Goal: Task Accomplishment & Management: Manage account settings

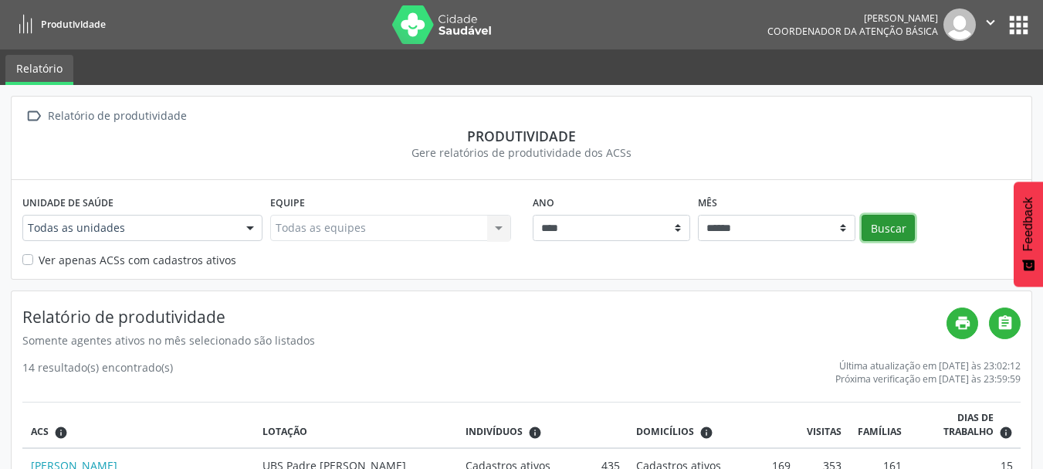
click at [878, 229] on button "Buscar" at bounding box center [888, 228] width 53 height 26
click at [1019, 22] on button "apps" at bounding box center [1019, 25] width 27 height 27
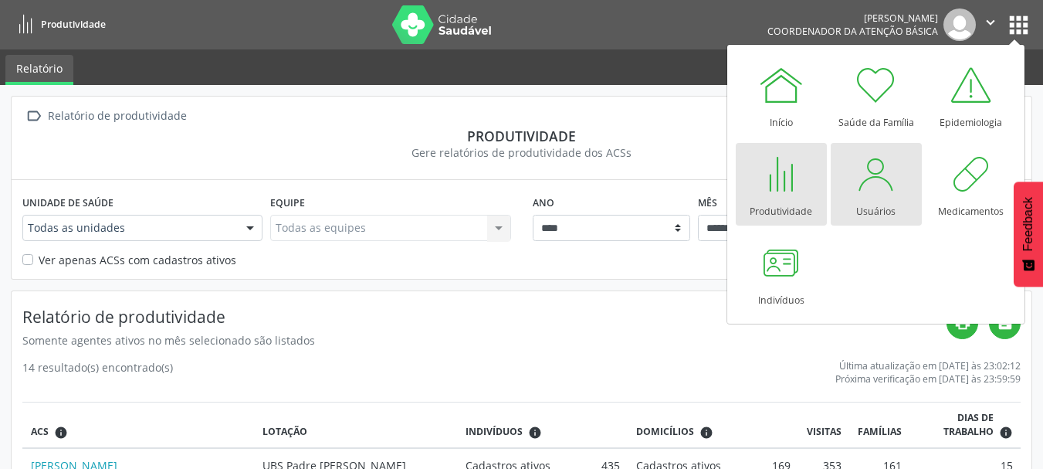
click at [847, 191] on link "Usuários" at bounding box center [876, 184] width 91 height 83
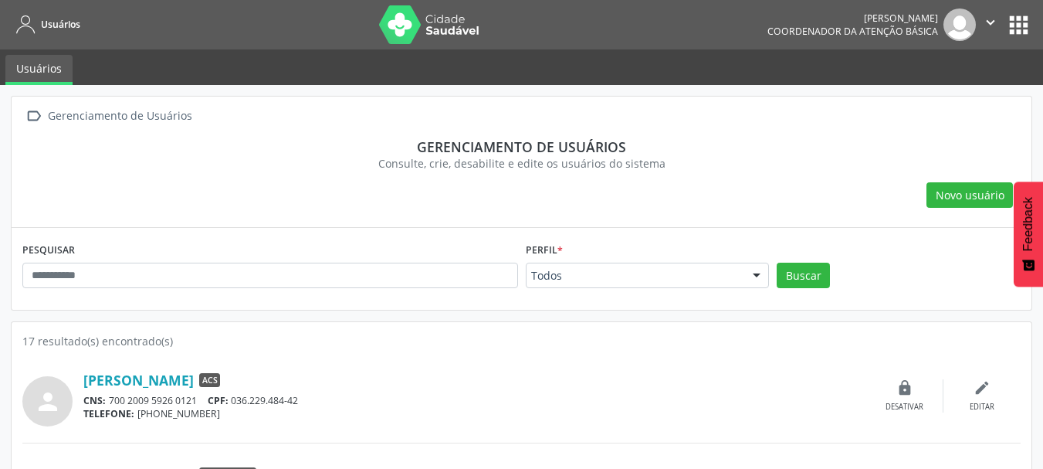
click at [1015, 29] on button "apps" at bounding box center [1019, 25] width 27 height 27
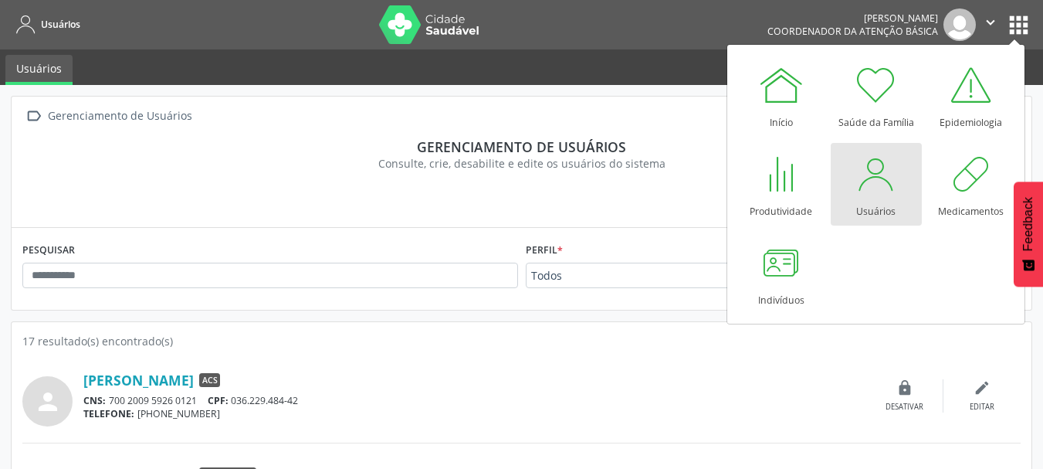
click at [690, 123] on div " Gerenciamento de Usuários" at bounding box center [521, 116] width 999 height 22
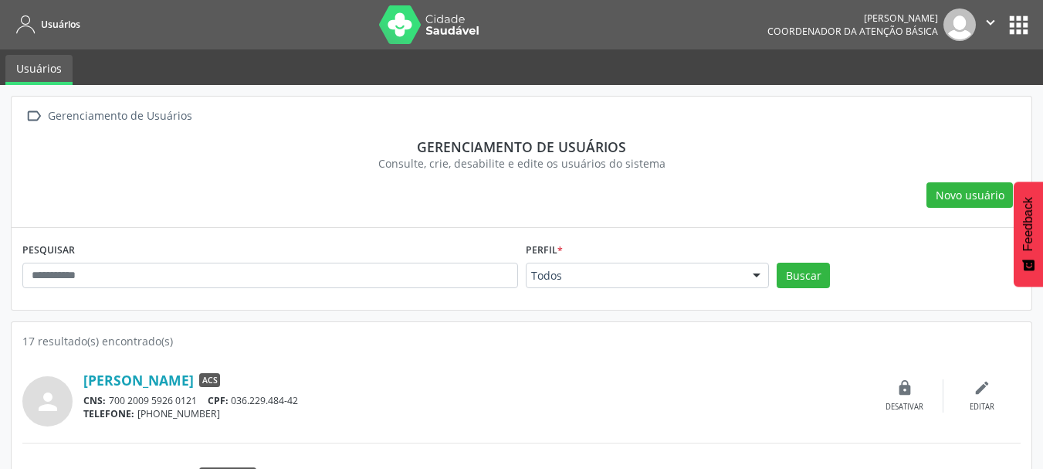
click at [1018, 35] on button "apps" at bounding box center [1019, 25] width 27 height 27
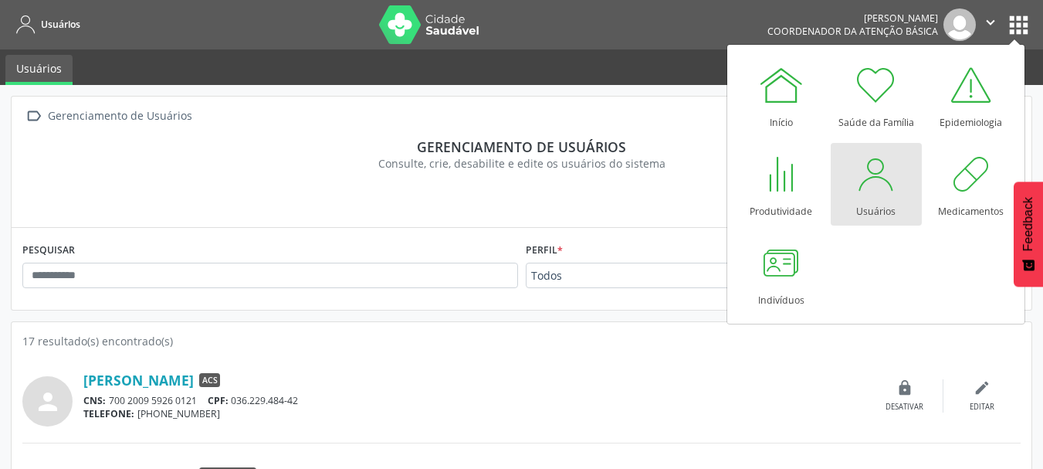
click at [881, 195] on div at bounding box center [876, 174] width 46 height 46
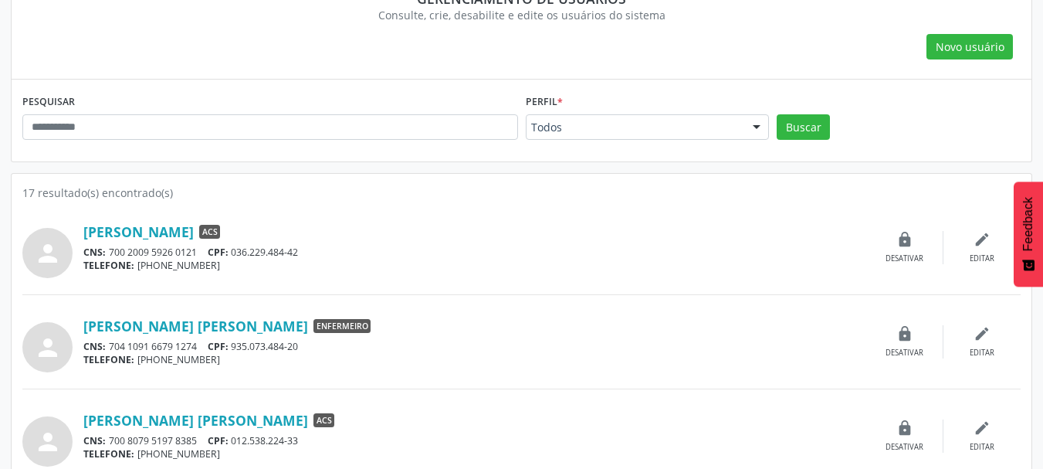
scroll to position [309, 0]
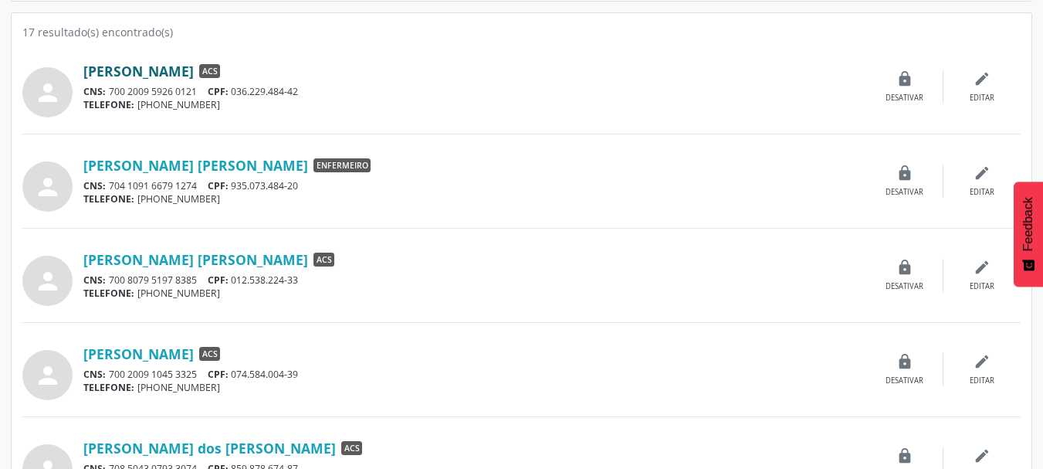
click at [194, 69] on link "[PERSON_NAME]" at bounding box center [138, 71] width 110 height 17
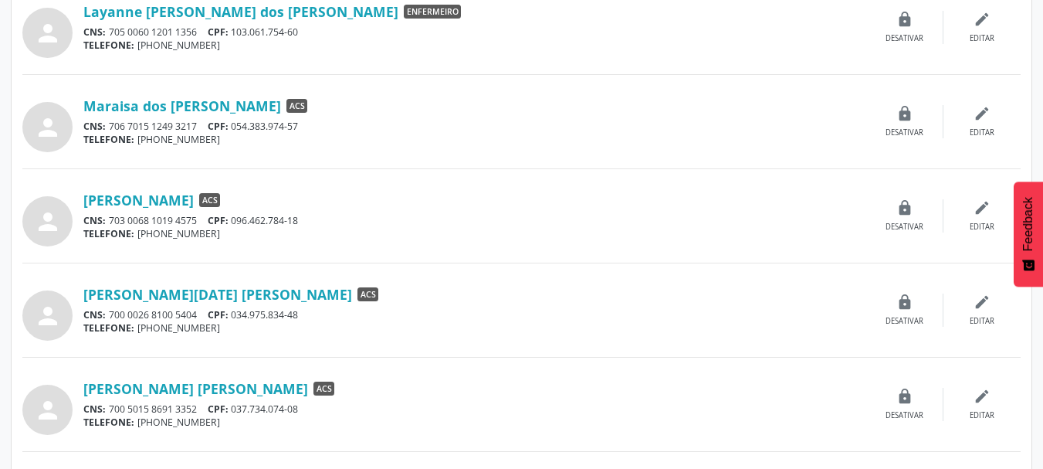
scroll to position [850, 0]
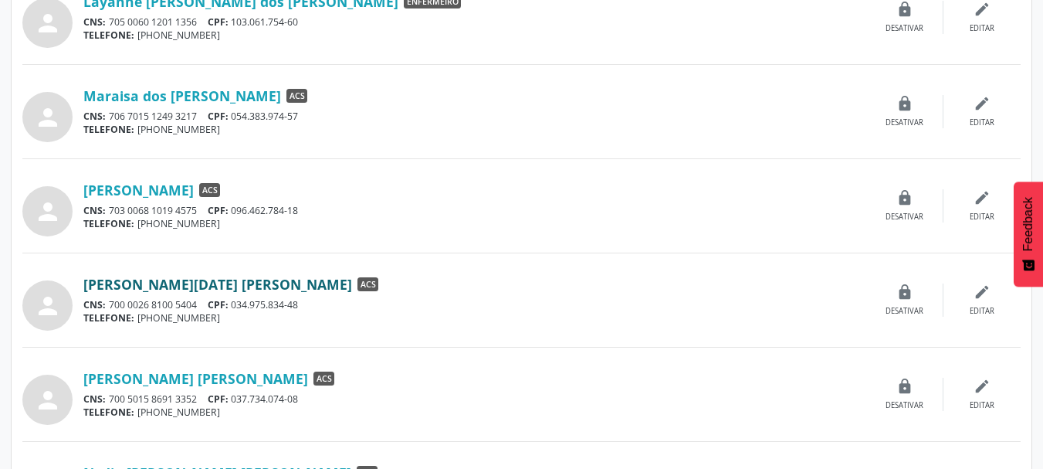
click at [201, 286] on link "[PERSON_NAME][DATE] [PERSON_NAME]" at bounding box center [217, 284] width 269 height 17
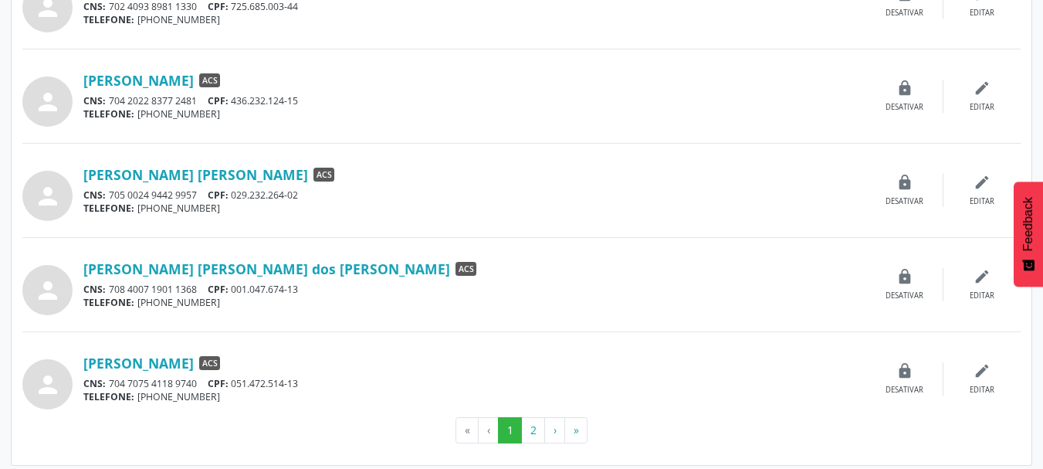
scroll to position [1344, 0]
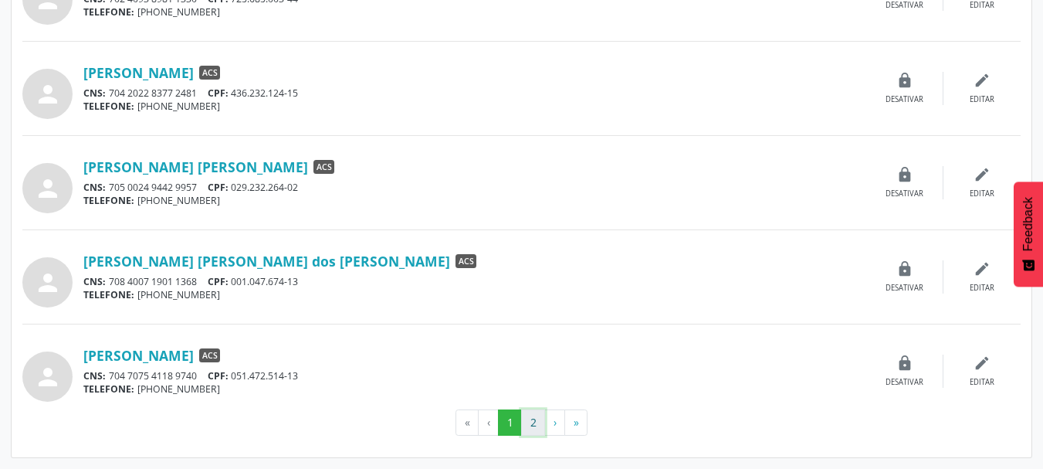
click at [539, 424] on button "2" at bounding box center [533, 422] width 24 height 26
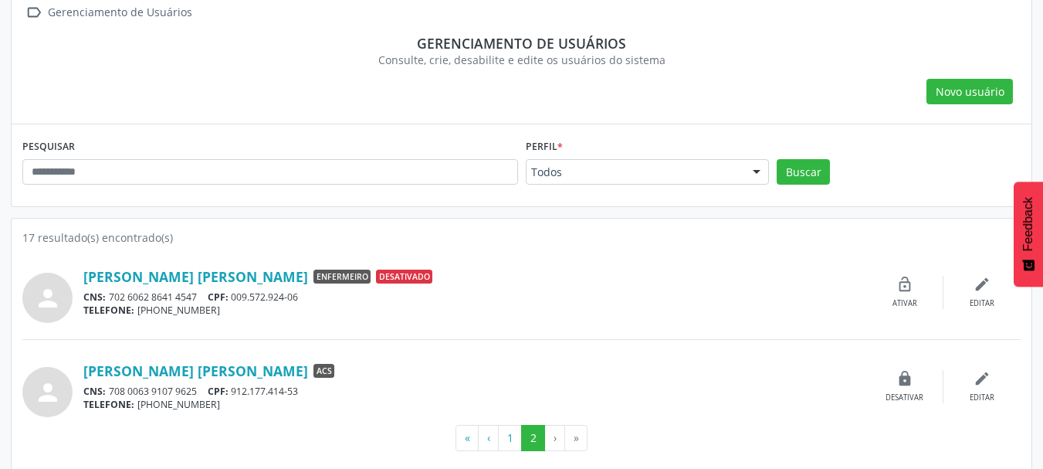
scroll to position [119, 0]
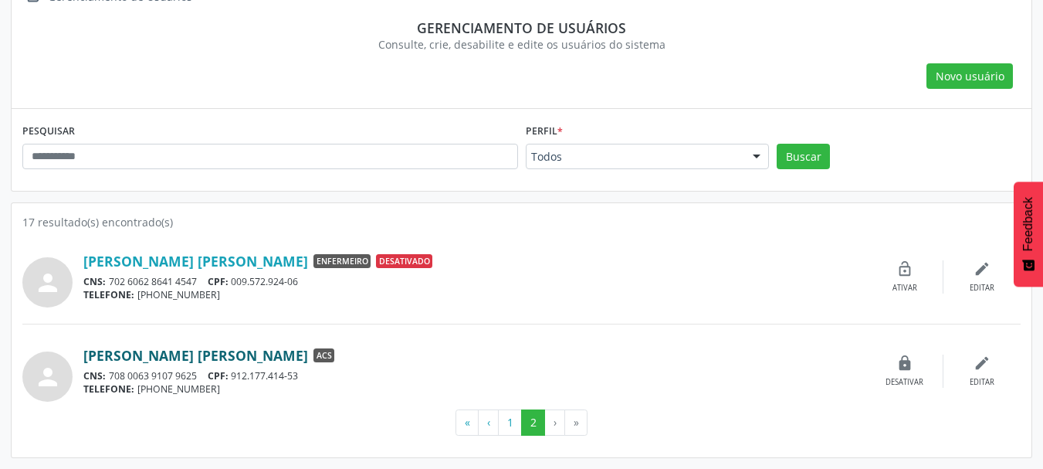
click at [243, 361] on link "[PERSON_NAME] [PERSON_NAME]" at bounding box center [195, 355] width 225 height 17
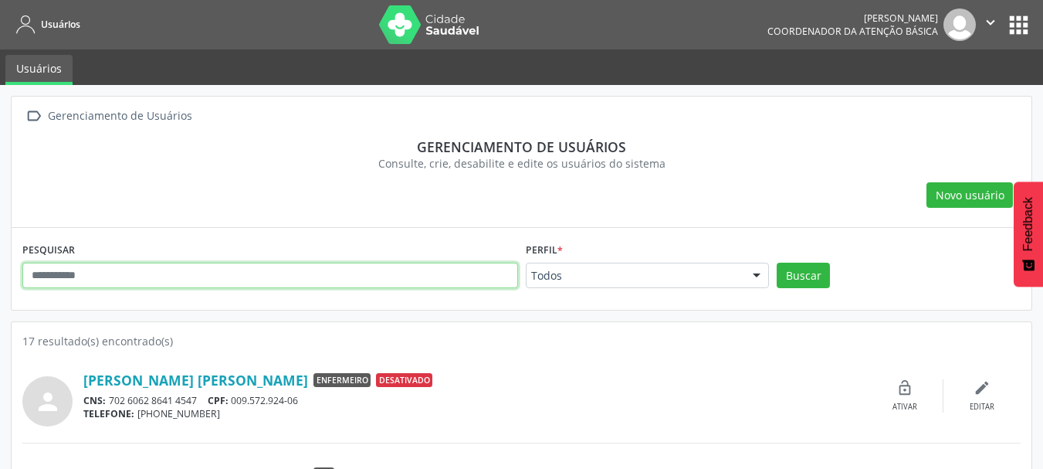
click at [245, 272] on input "text" at bounding box center [270, 276] width 496 height 26
